Goal: Communication & Community: Answer question/provide support

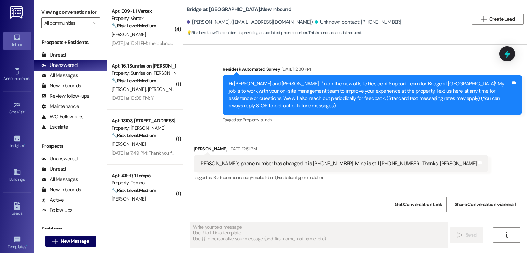
type textarea "Fetching suggested responses. Please feel free to read through the conversation…"
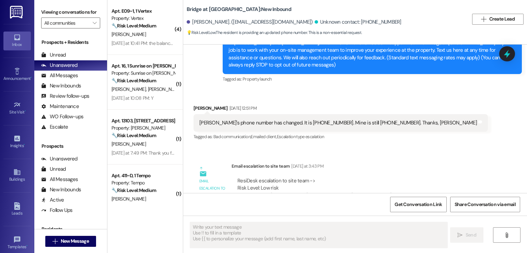
scroll to position [34, 0]
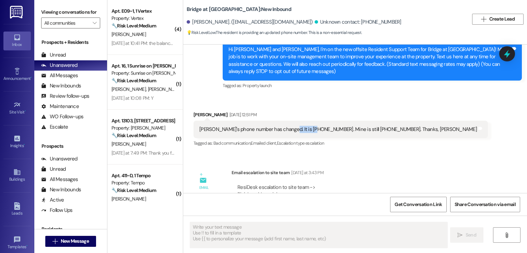
drag, startPoint x: 279, startPoint y: 130, endPoint x: 311, endPoint y: 131, distance: 31.9
click at [311, 131] on div "[PERSON_NAME]'s phone number has changed. It is [PHONE_NUMBER]. Mine is still […" at bounding box center [338, 129] width 278 height 7
copy div "[PHONE_NUMBER]"
drag, startPoint x: 284, startPoint y: 22, endPoint x: 229, endPoint y: 24, distance: 55.6
click at [229, 24] on div "[PERSON_NAME]. ([EMAIL_ADDRESS][DOMAIN_NAME])" at bounding box center [250, 22] width 126 height 7
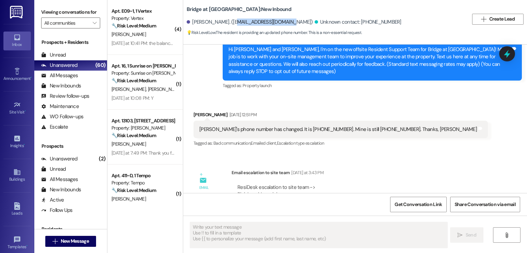
copy div "[EMAIL_ADDRESS][DOMAIN_NAME]"
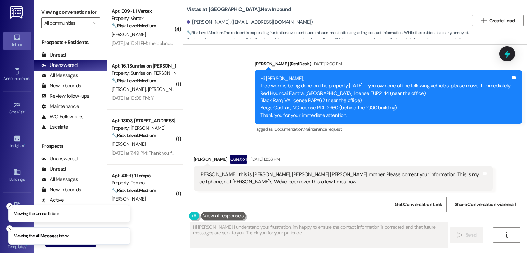
scroll to position [1018, 0]
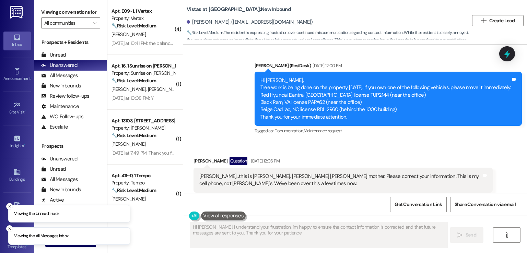
type textarea "Hi [PERSON_NAME], I understand your frustration. I'm happy to ensure the contac…"
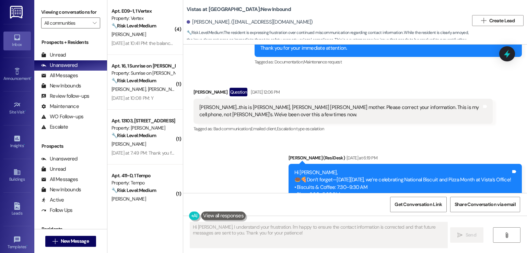
scroll to position [1052, 0]
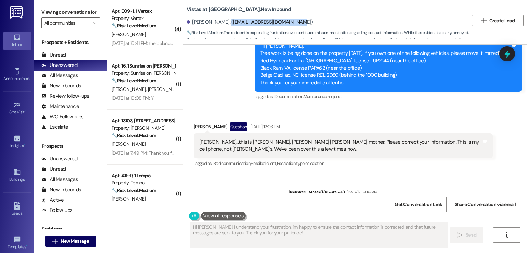
drag, startPoint x: 220, startPoint y: 21, endPoint x: 291, endPoint y: 21, distance: 71.4
click at [291, 21] on div "[PERSON_NAME]. ([EMAIL_ADDRESS][DOMAIN_NAME])" at bounding box center [250, 22] width 126 height 7
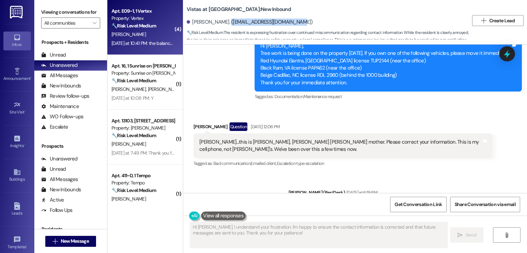
copy div "[EMAIL_ADDRESS][DOMAIN_NAME]"
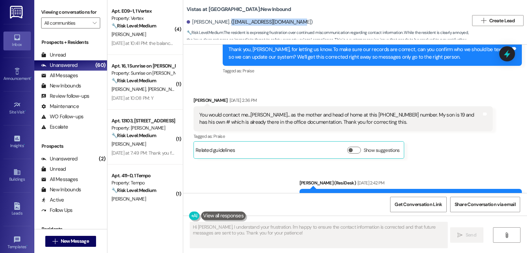
scroll to position [755, 0]
